Goal: Use online tool/utility: Utilize a website feature to perform a specific function

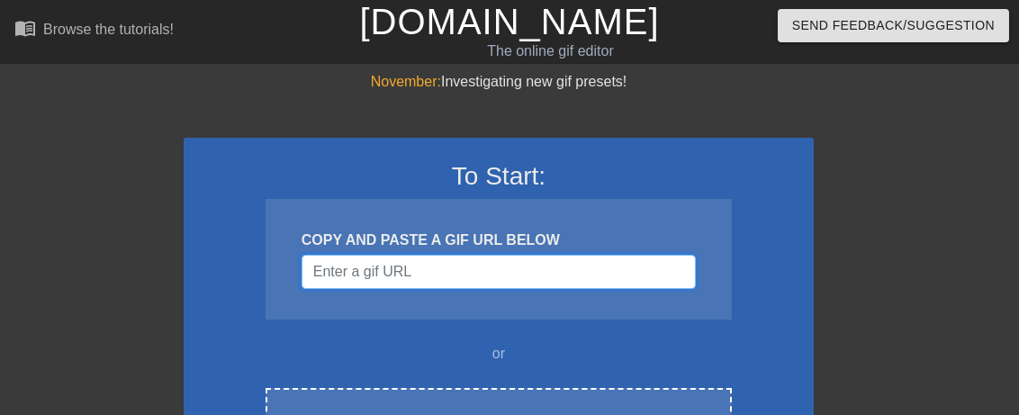
click at [445, 271] on input "Username" at bounding box center [498, 272] width 394 height 34
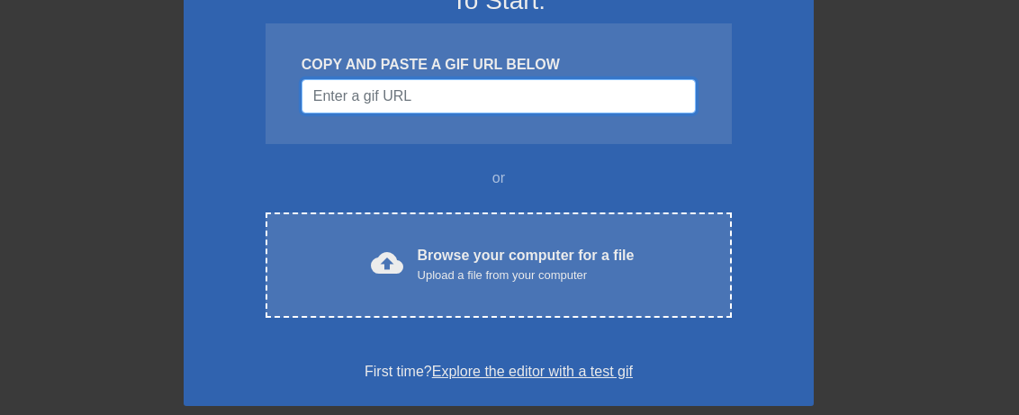
scroll to position [180, 0]
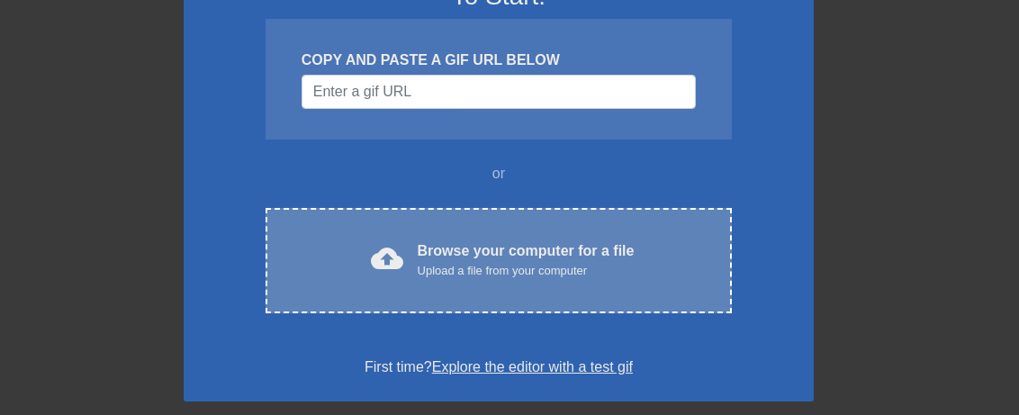
click at [464, 246] on div "Browse your computer for a file Upload a file from your computer" at bounding box center [526, 260] width 217 height 40
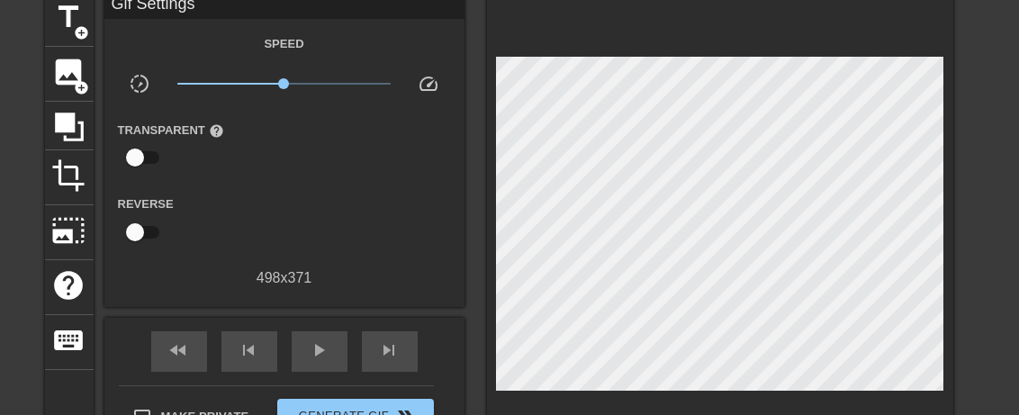
scroll to position [0, 0]
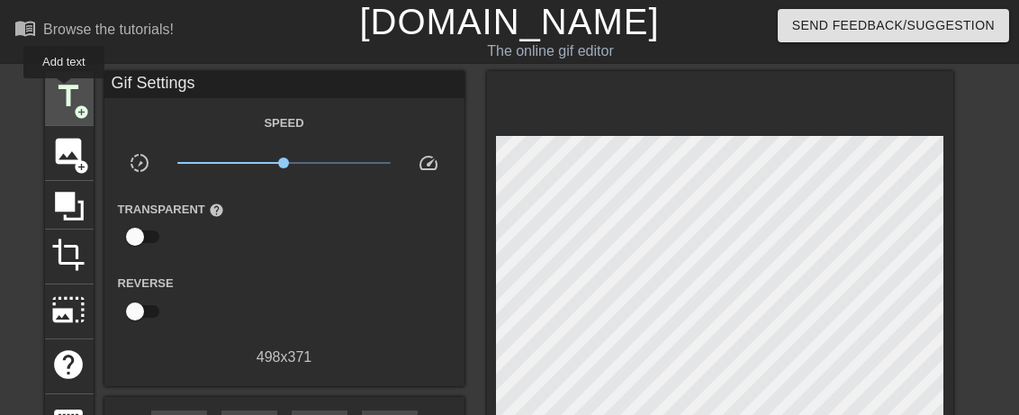
click at [64, 91] on span "title" at bounding box center [69, 96] width 34 height 34
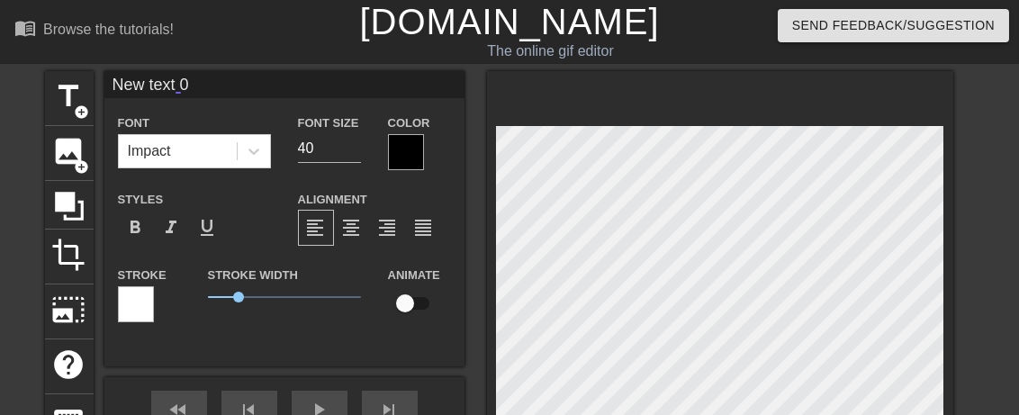
click at [403, 152] on div at bounding box center [406, 152] width 36 height 36
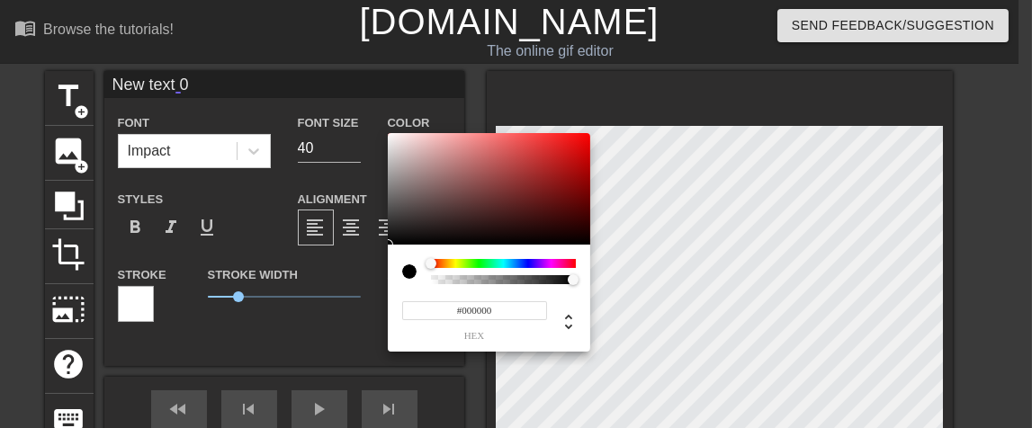
click at [431, 280] on div at bounding box center [503, 279] width 145 height 9
type input "0"
click at [437, 281] on div at bounding box center [503, 279] width 139 height 9
type input "0.02"
click at [436, 281] on div at bounding box center [436, 279] width 11 height 11
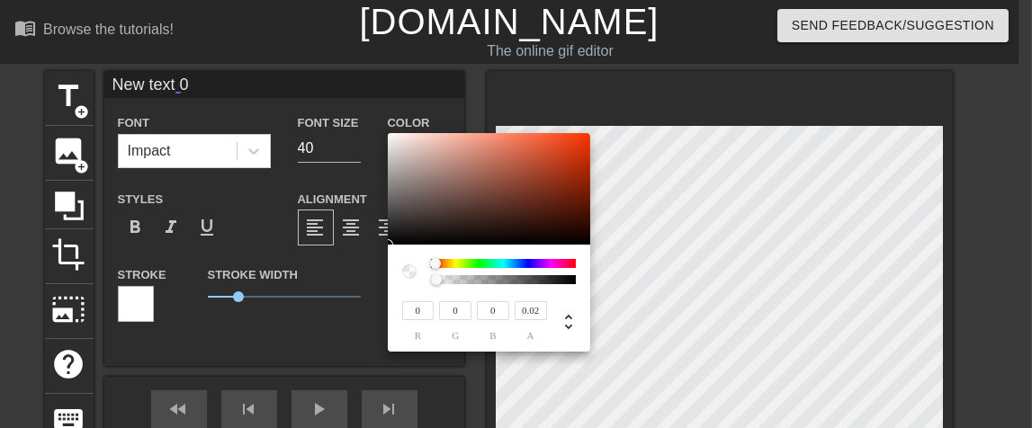
drag, startPoint x: 429, startPoint y: 265, endPoint x: 408, endPoint y: 274, distance: 23.4
click at [403, 272] on div at bounding box center [489, 271] width 174 height 25
click at [409, 267] on div at bounding box center [409, 272] width 14 height 14
type input "254"
type input "247"
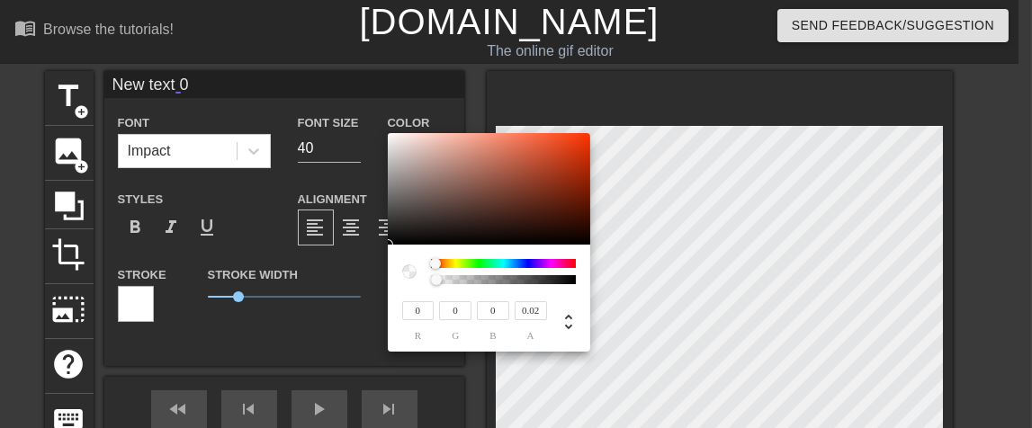
type input "245"
click at [394, 134] on div at bounding box center [489, 189] width 202 height 112
type input "233"
type input "230"
type input "229"
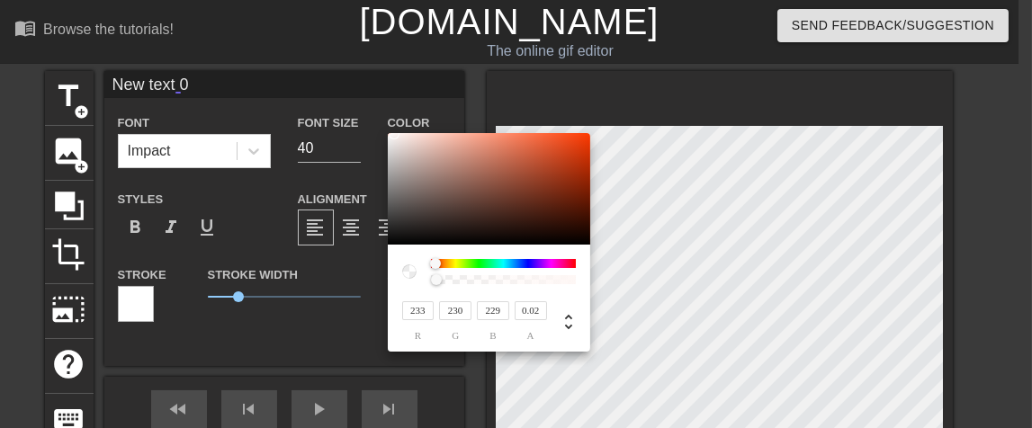
click at [391, 143] on div at bounding box center [489, 189] width 202 height 112
type input "254"
type input "249"
type input "248"
click at [392, 134] on div at bounding box center [489, 189] width 202 height 112
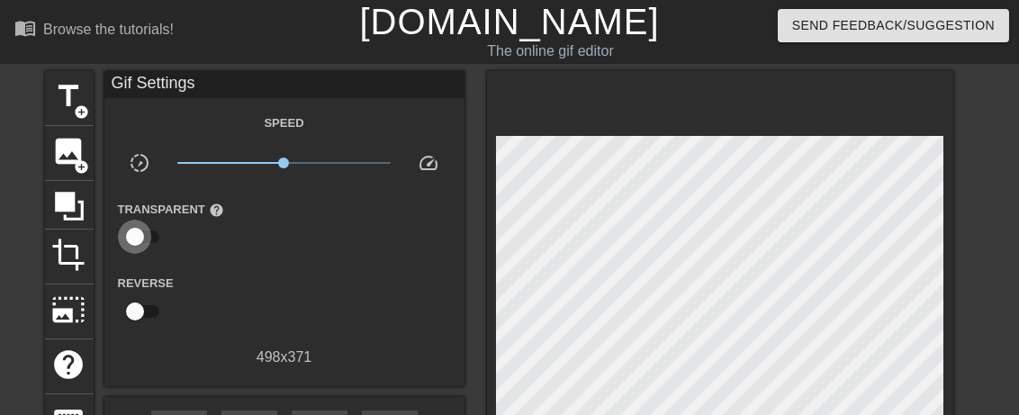
drag, startPoint x: 135, startPoint y: 235, endPoint x: 158, endPoint y: 236, distance: 23.4
click at [158, 236] on input "checkbox" at bounding box center [135, 237] width 103 height 34
checkbox input "true"
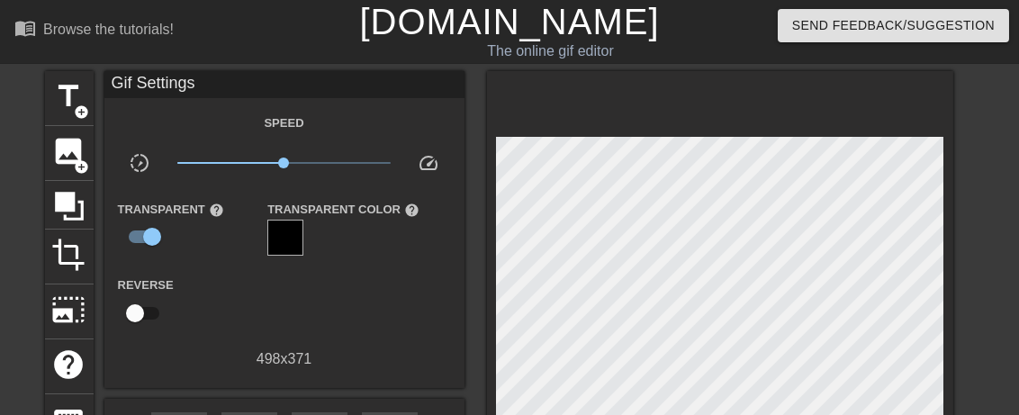
click at [288, 247] on div at bounding box center [285, 238] width 36 height 36
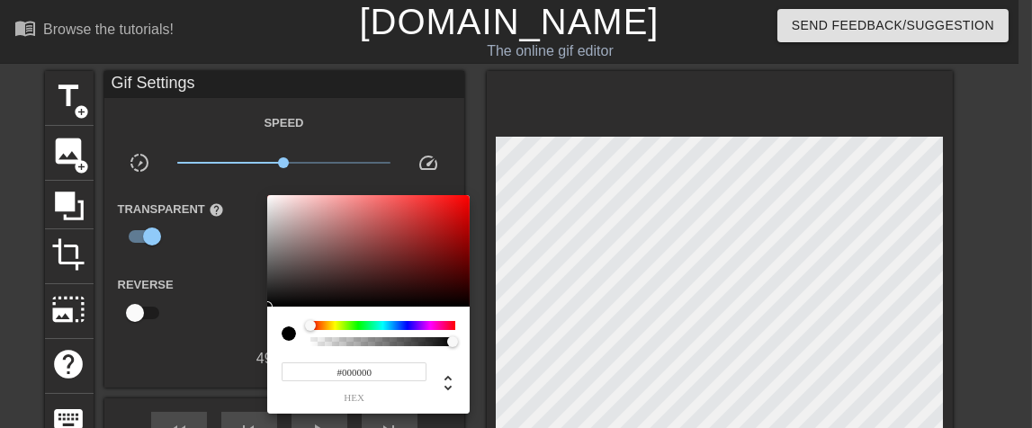
type input "#FFFFFF"
click at [267, 195] on div at bounding box center [368, 251] width 202 height 112
click at [128, 232] on div at bounding box center [516, 214] width 1032 height 428
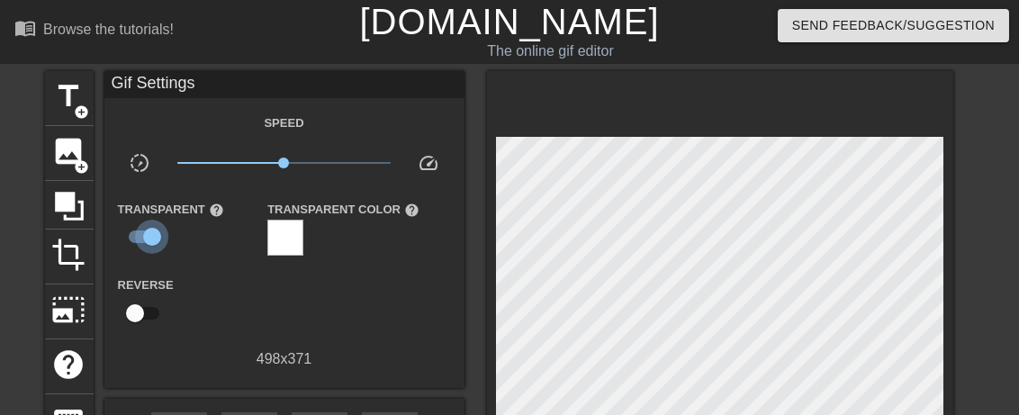
click at [133, 235] on input "checkbox" at bounding box center [152, 237] width 103 height 34
checkbox input "false"
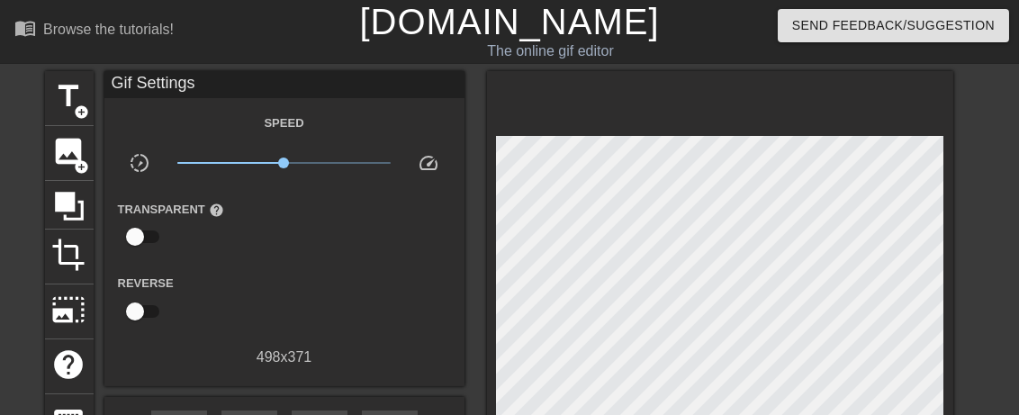
scroll to position [180, 0]
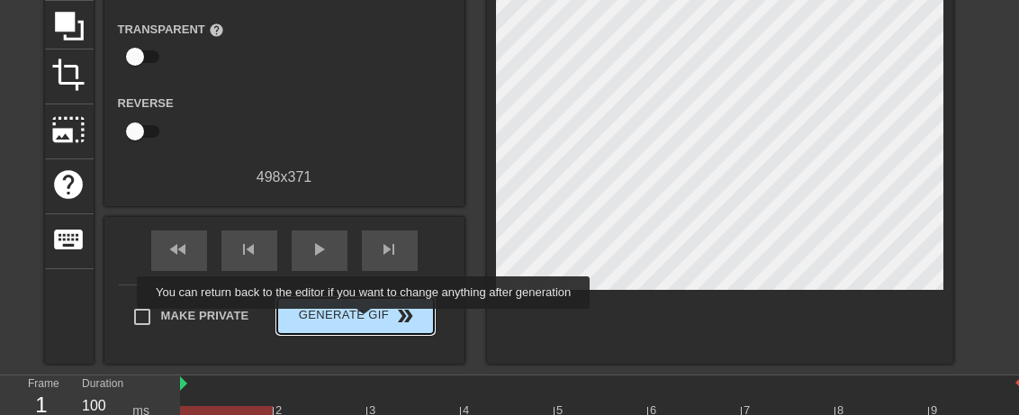
click at [365, 321] on span "Generate Gif double_arrow" at bounding box center [354, 316] width 141 height 22
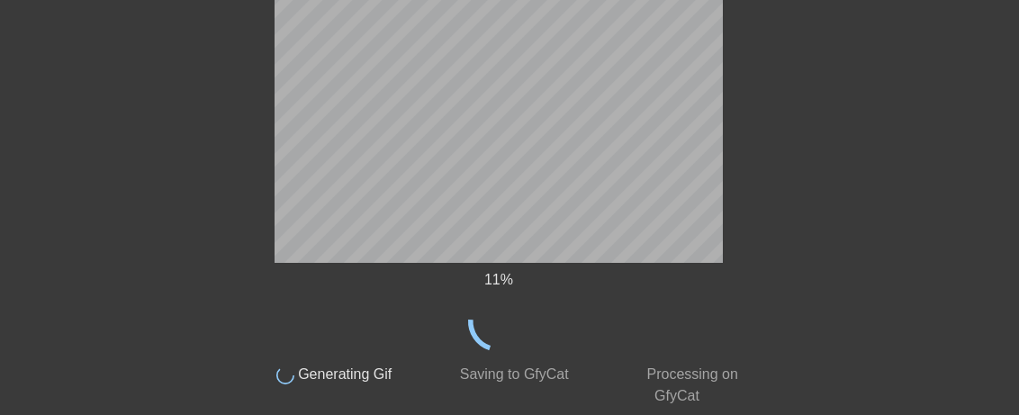
scroll to position [0, 0]
